Goal: Information Seeking & Learning: Learn about a topic

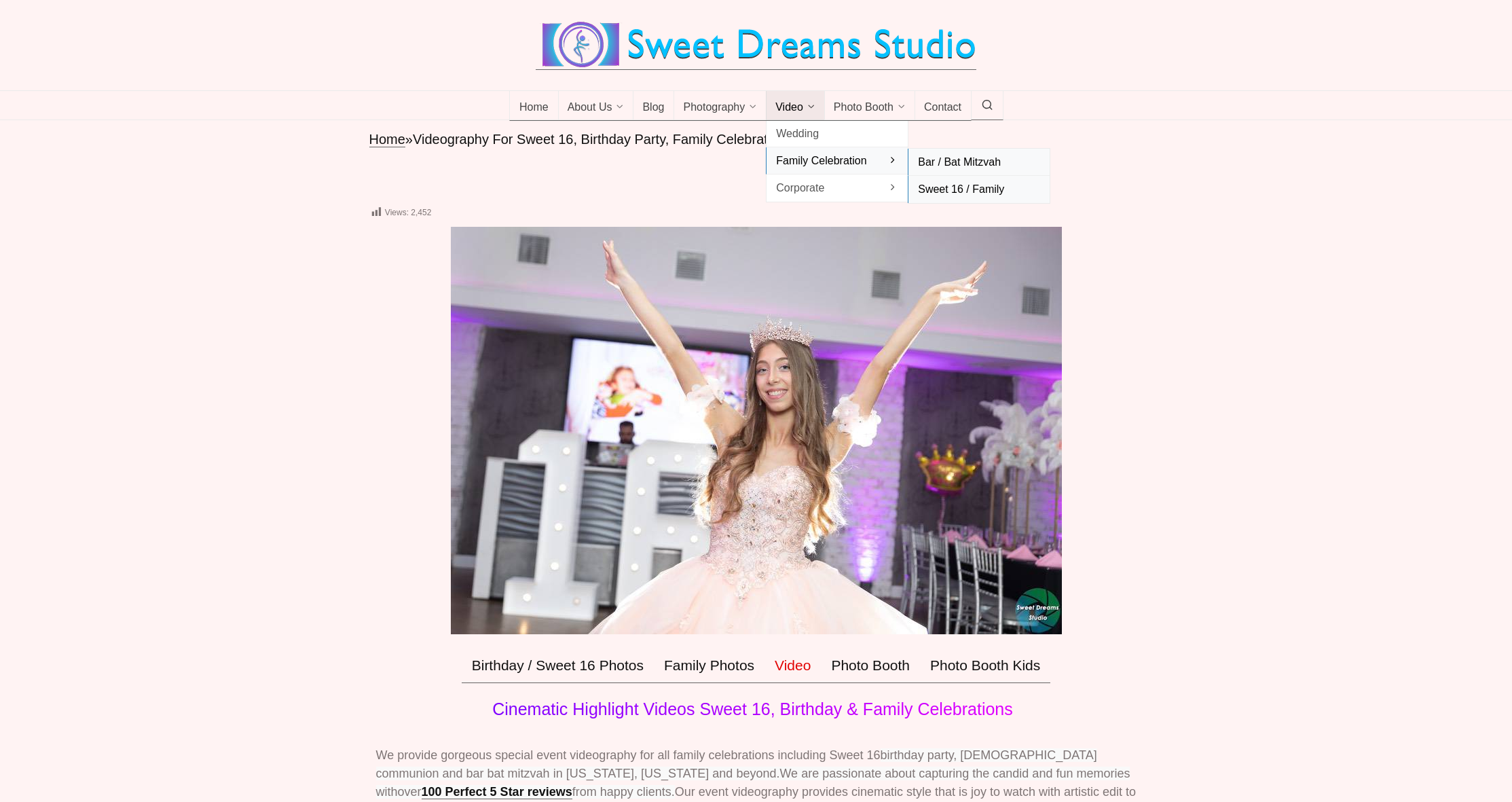
click at [960, 171] on span "Bar / Bat Mitzvah" at bounding box center [978, 161] width 122 height 18
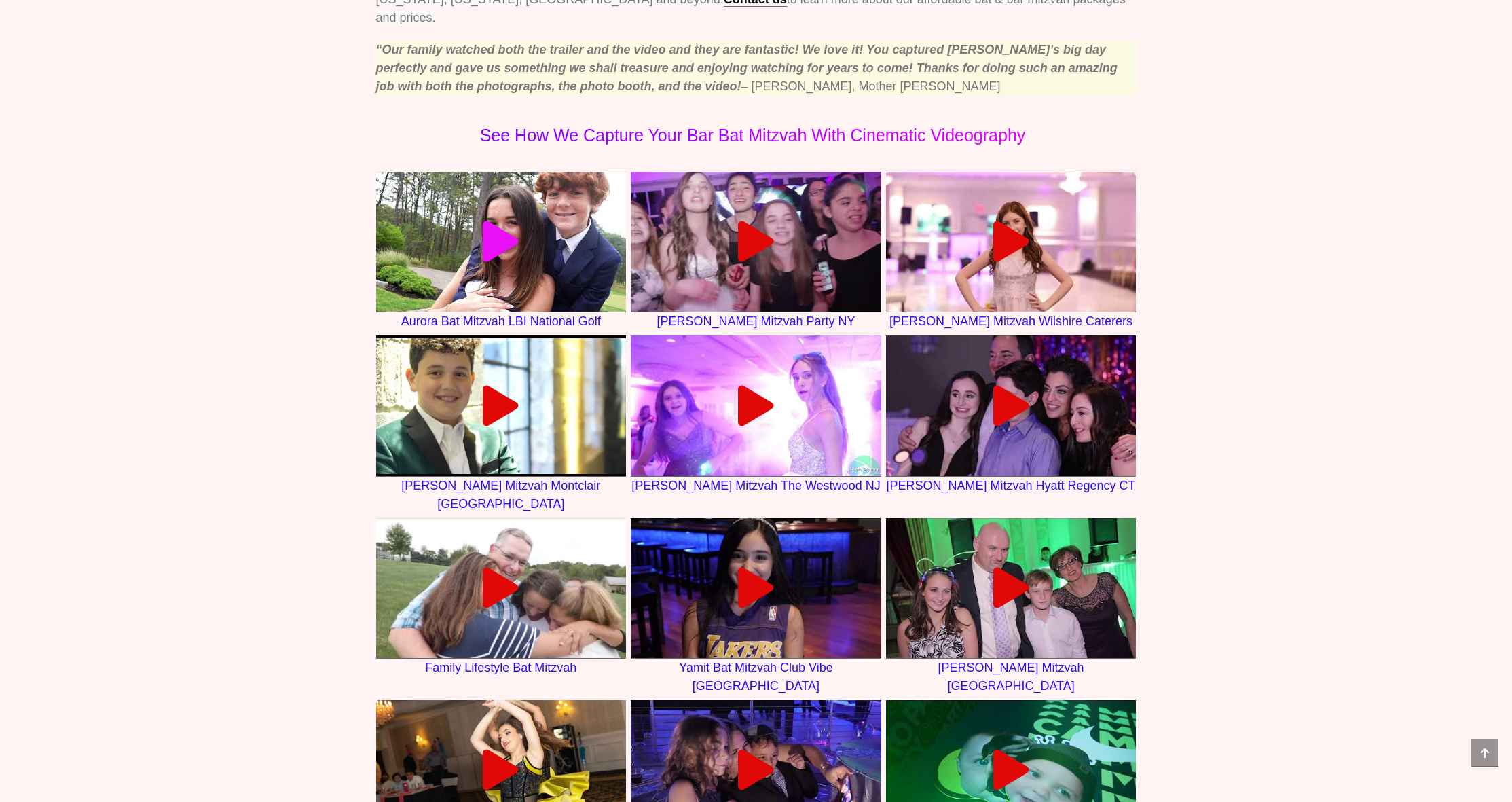
scroll to position [884, 0]
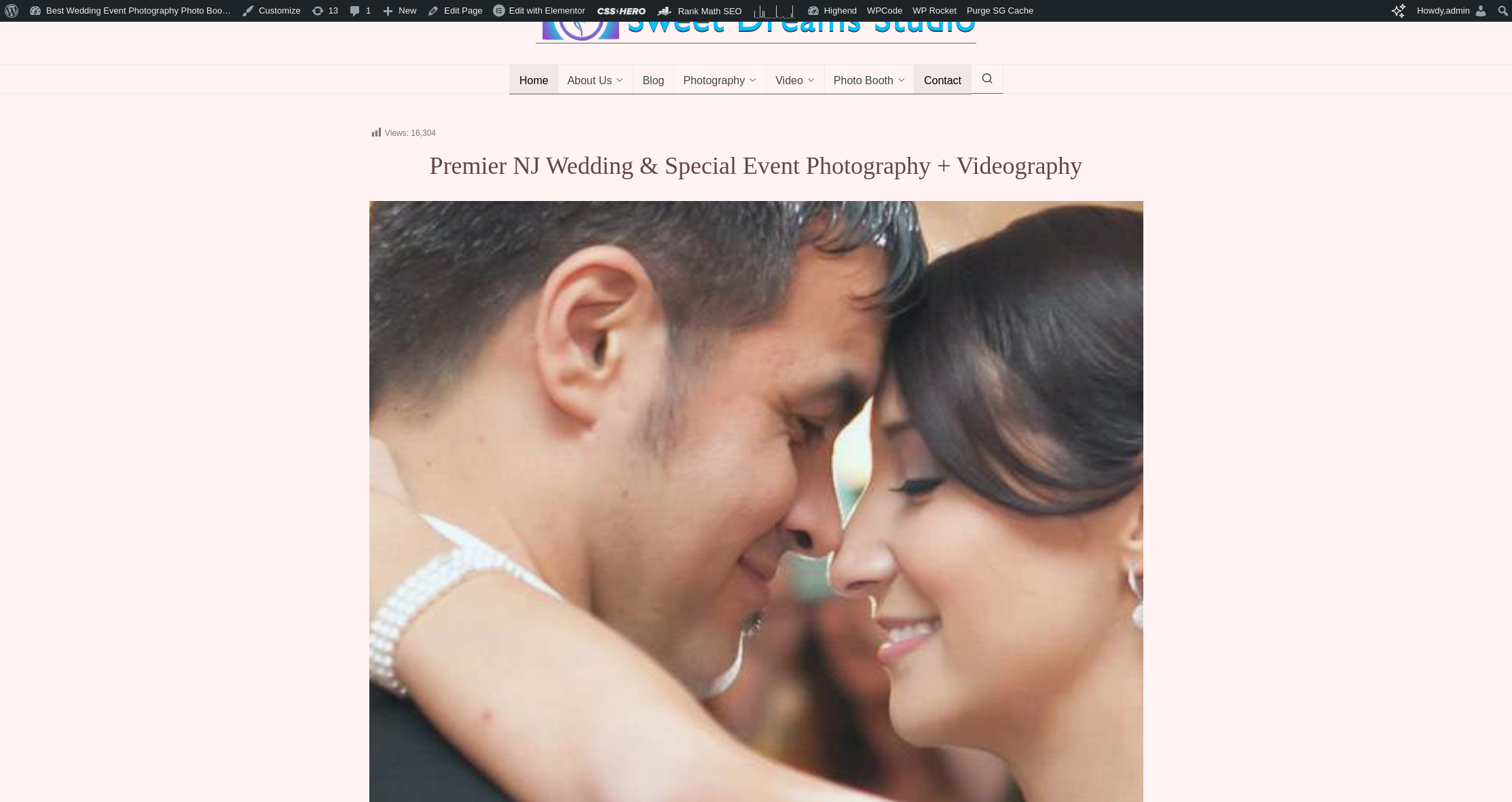
click at [951, 88] on span "Contact" at bounding box center [943, 81] width 38 height 14
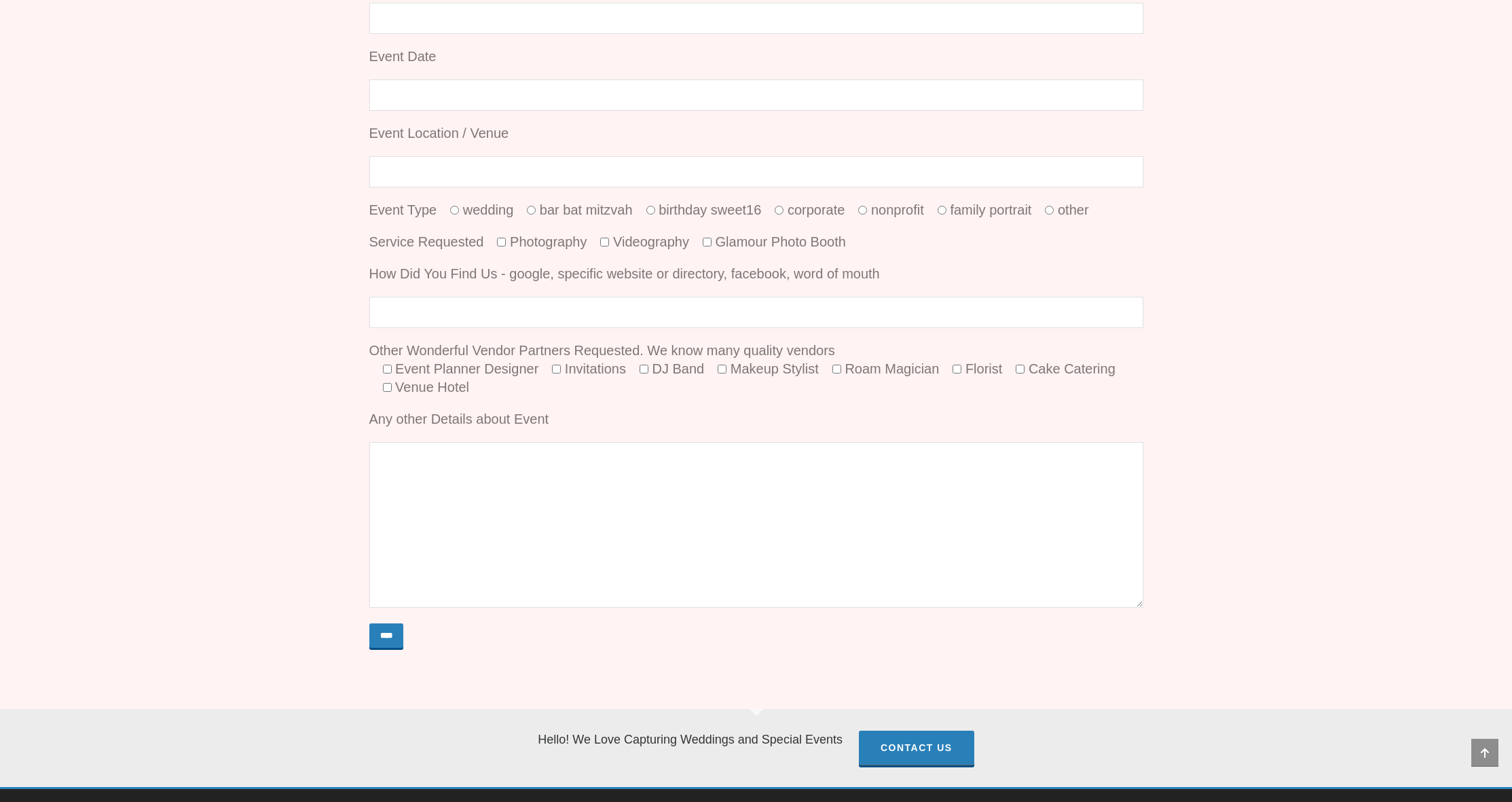
scroll to position [156, 0]
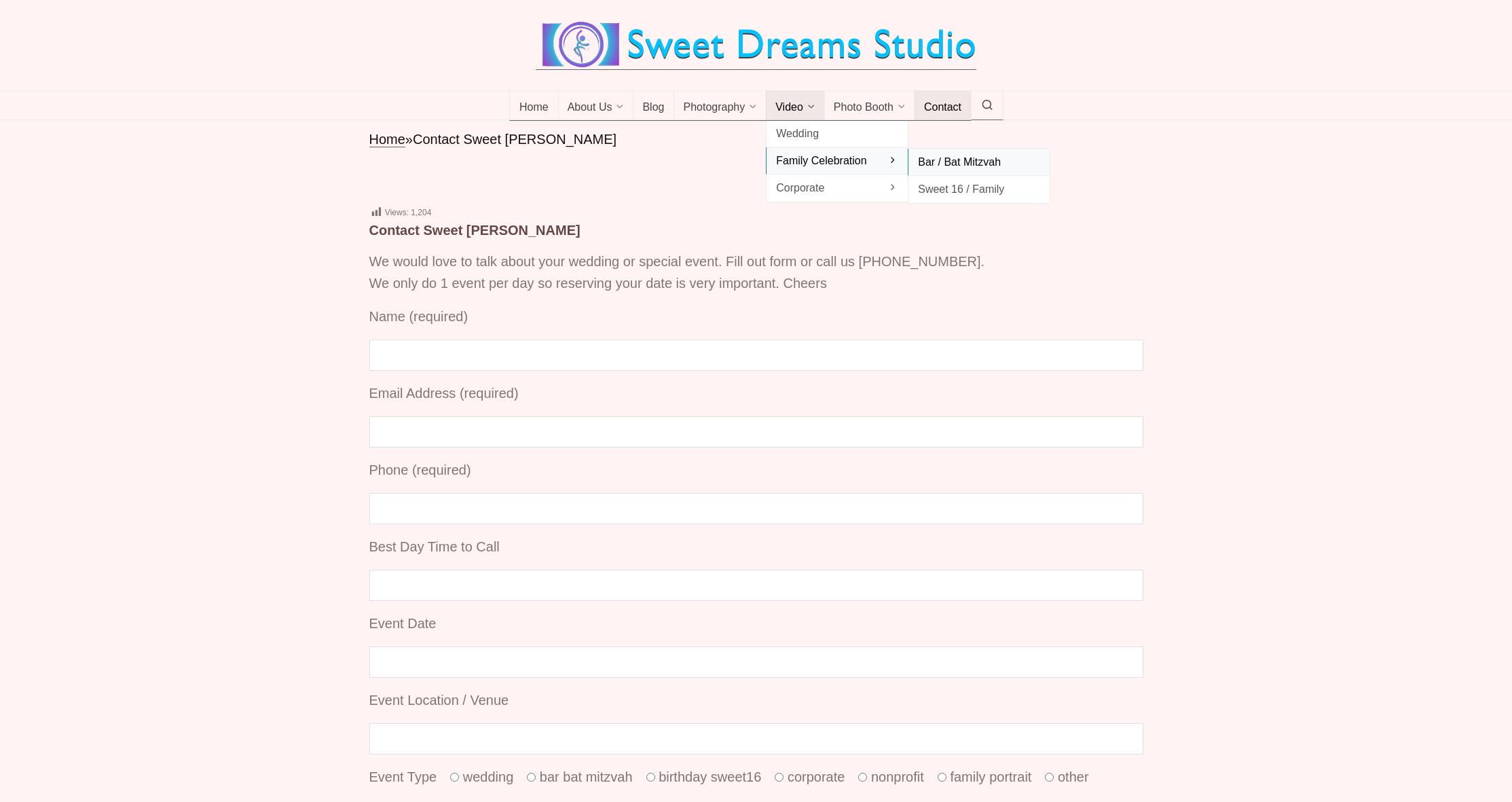
click at [943, 171] on span "Bar / Bat Mitzvah" at bounding box center [978, 161] width 122 height 18
